Goal: Information Seeking & Learning: Understand process/instructions

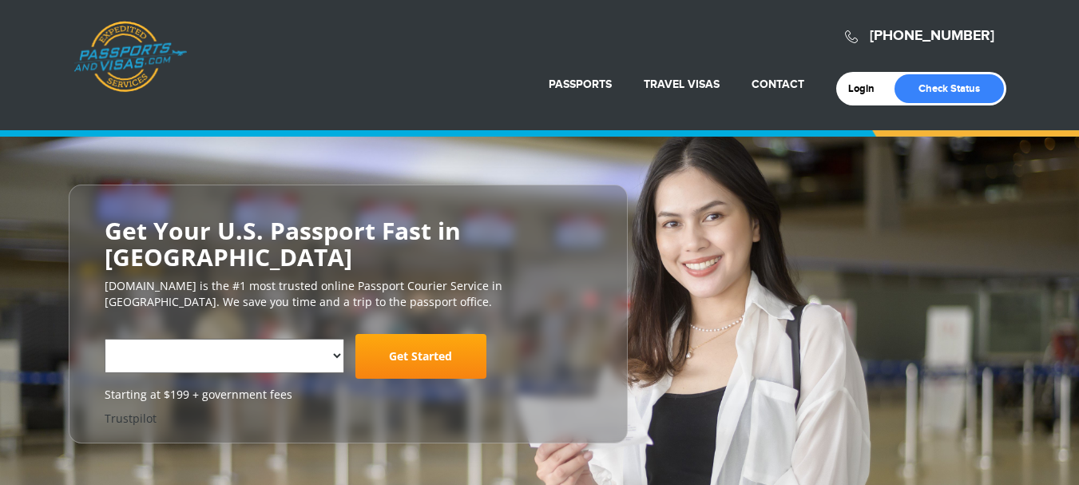
select select "**********"
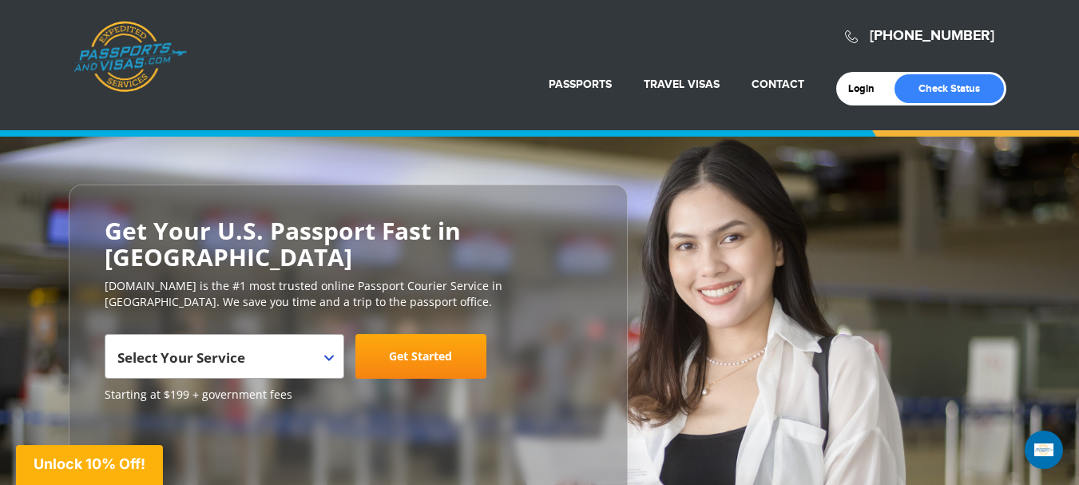
click at [328, 354] on b at bounding box center [329, 357] width 10 height 6
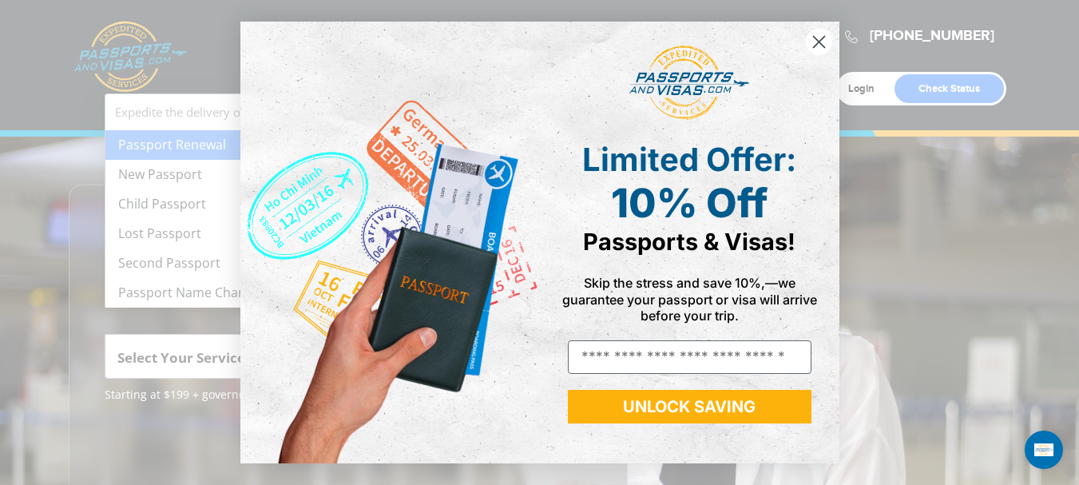
click at [203, 173] on div "Close dialog Limited Offer: 10% Off Passports & Visas! Skip the stress and save…" at bounding box center [539, 242] width 1079 height 485
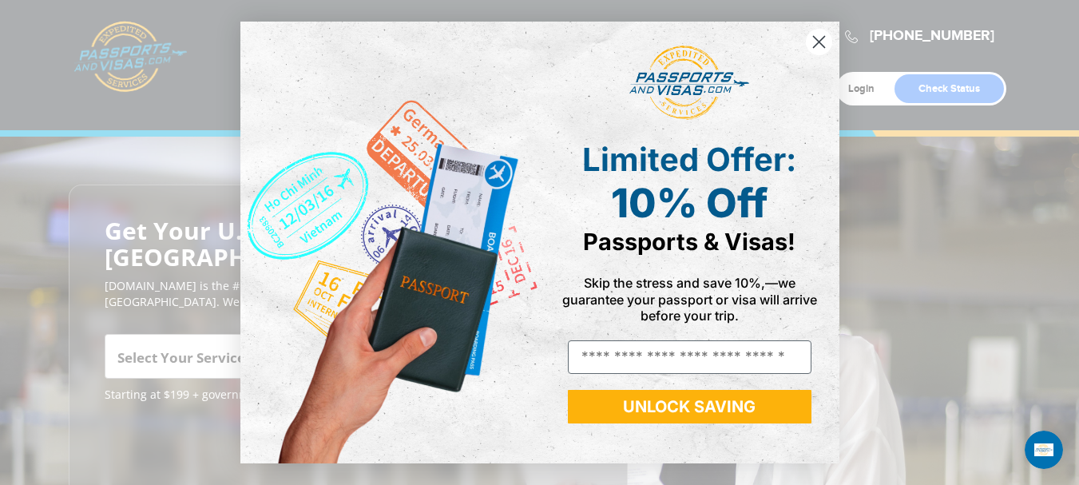
click at [817, 41] on icon "Close dialog" at bounding box center [818, 41] width 11 height 11
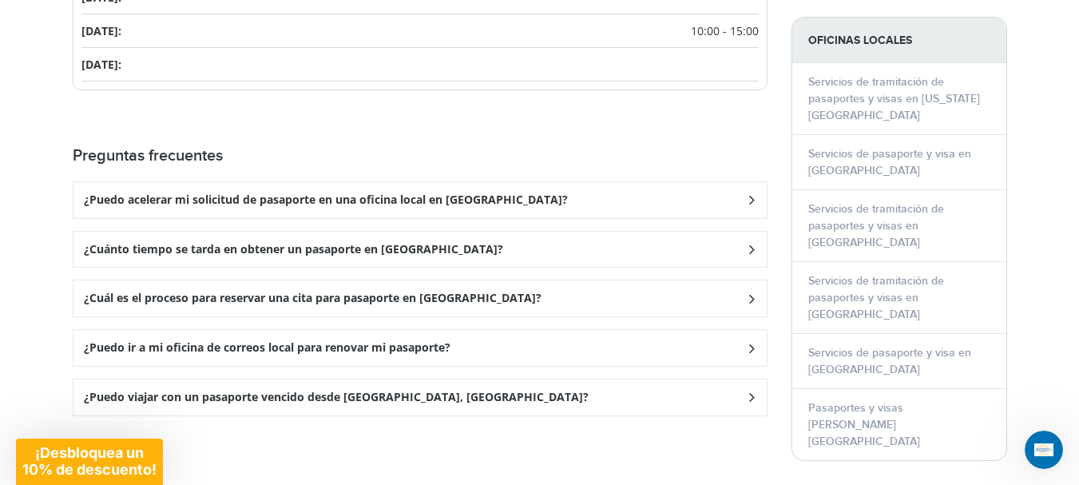
scroll to position [2282, 0]
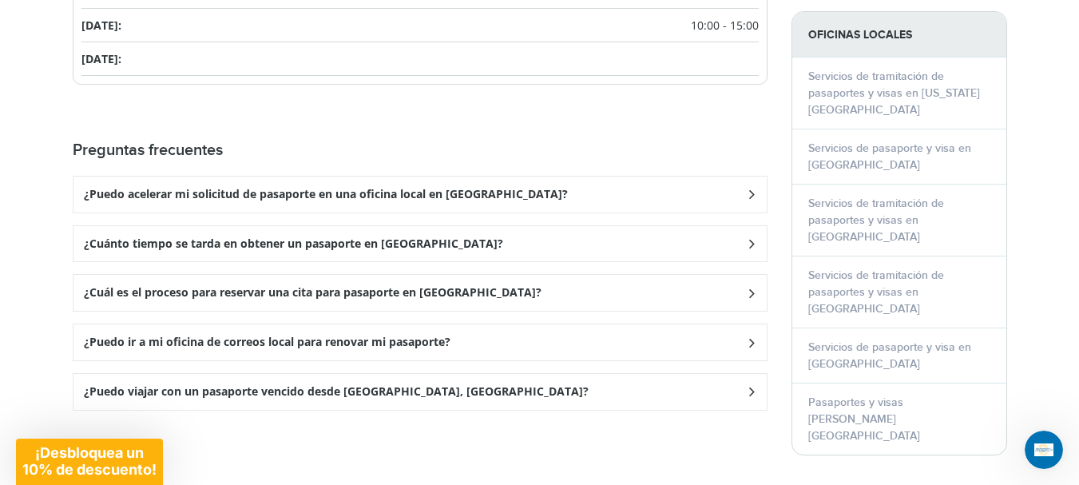
click at [750, 189] on icon at bounding box center [750, 194] width 16 height 10
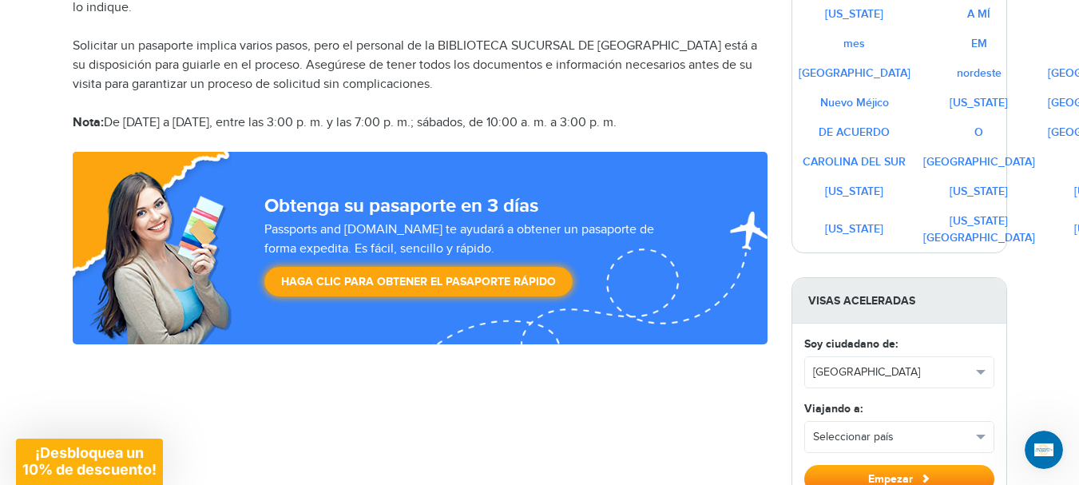
scroll to position [925, 0]
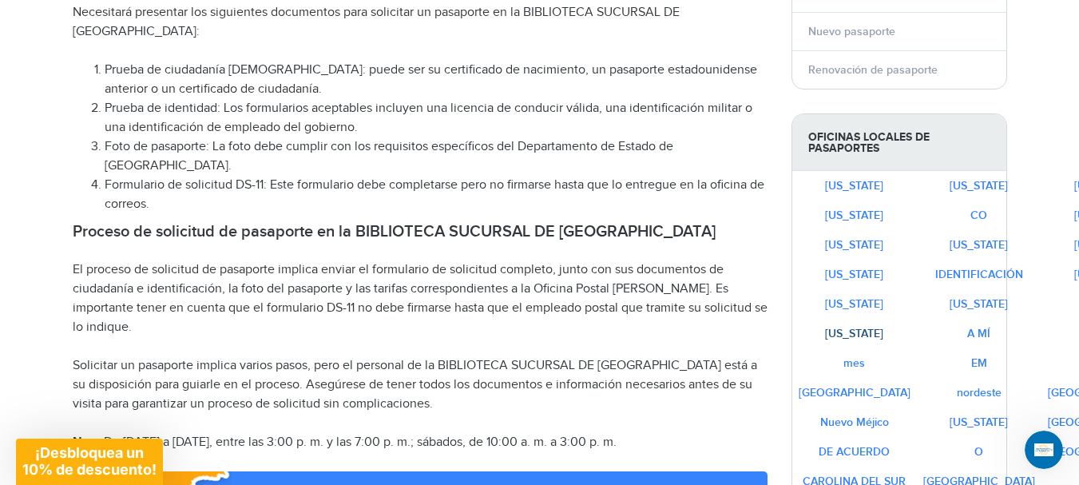
click at [833, 335] on font "[US_STATE]" at bounding box center [854, 334] width 58 height 14
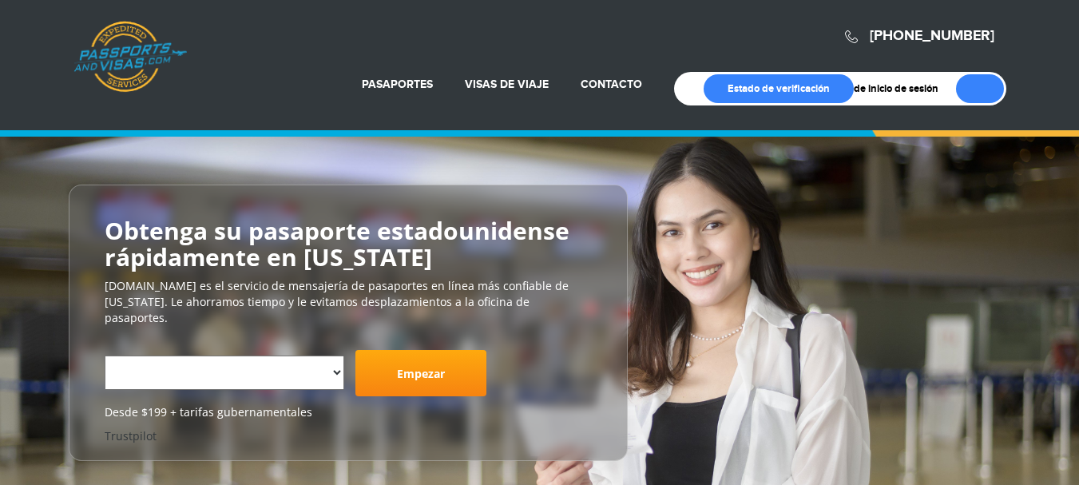
select select "**********"
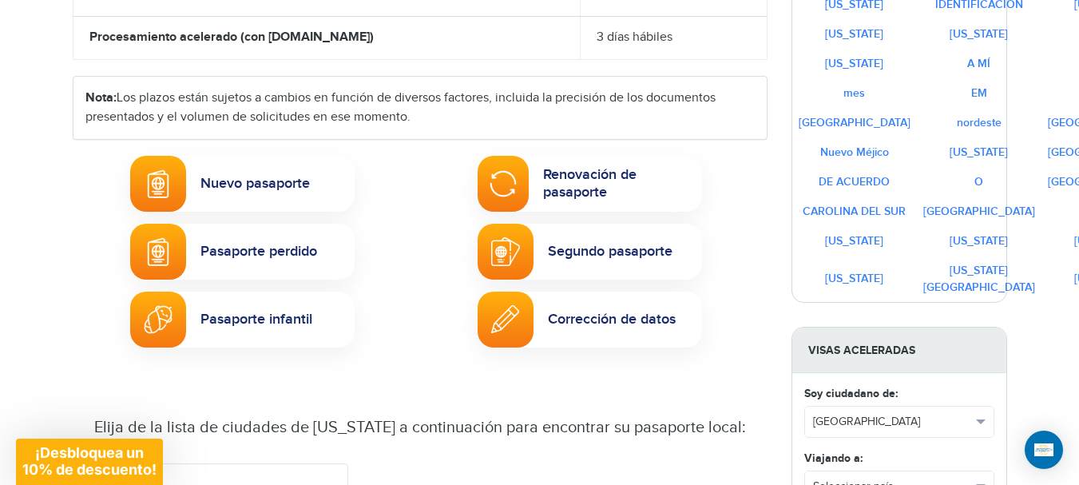
scroll to position [878, 0]
click at [228, 174] on font "Nuevo pasaporte" at bounding box center [254, 182] width 109 height 17
